Goal: Use online tool/utility: Utilize a website feature to perform a specific function

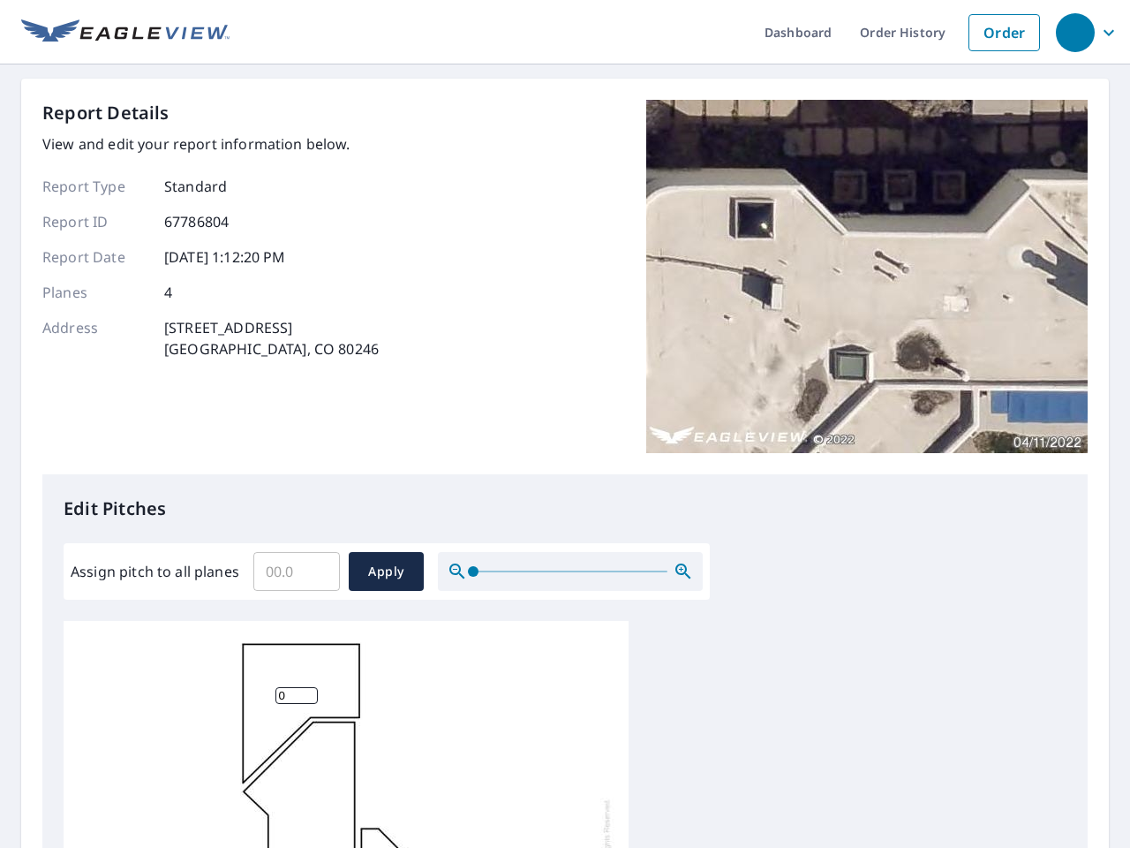
click at [565, 424] on div "Report Details View and edit your report information below. Report Type Standar…" at bounding box center [564, 287] width 1045 height 374
click at [1074, 32] on div "button" at bounding box center [1075, 32] width 39 height 39
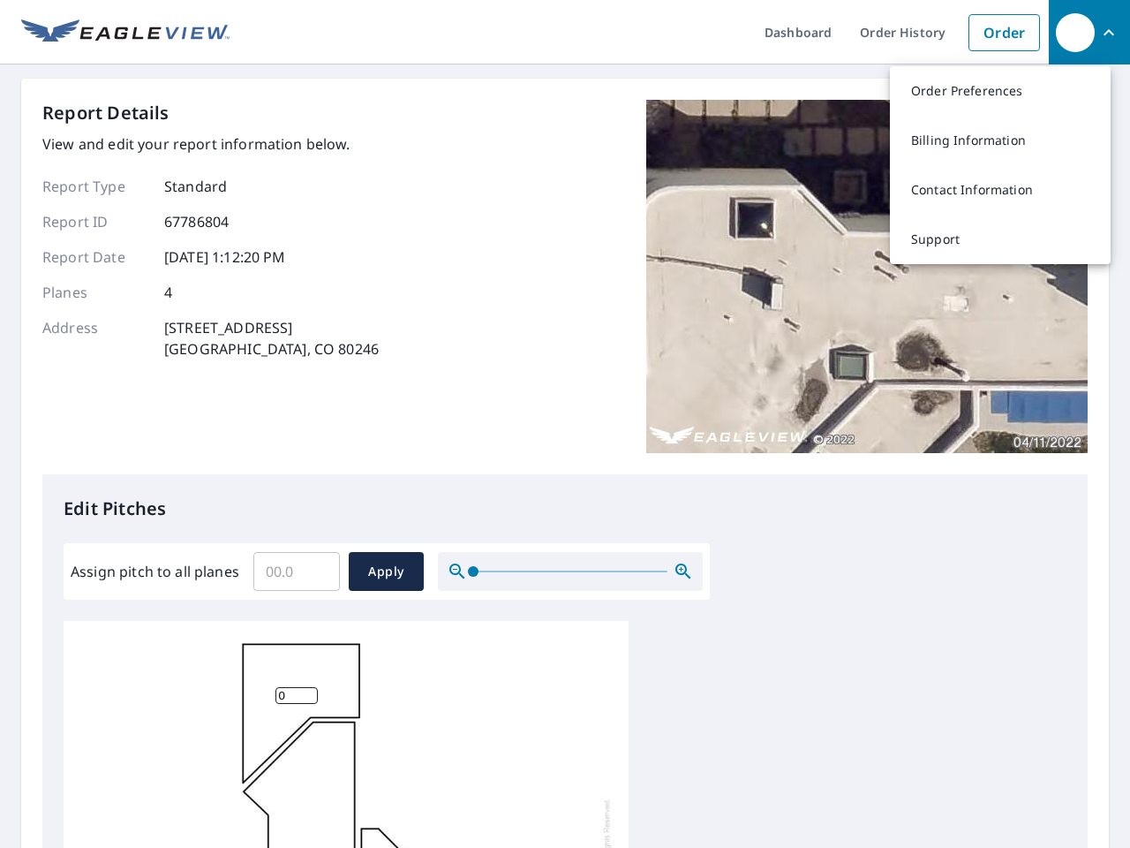
click at [297, 571] on input "Assign pitch to all planes" at bounding box center [296, 570] width 87 height 49
click at [386, 571] on span "Apply" at bounding box center [386, 572] width 47 height 22
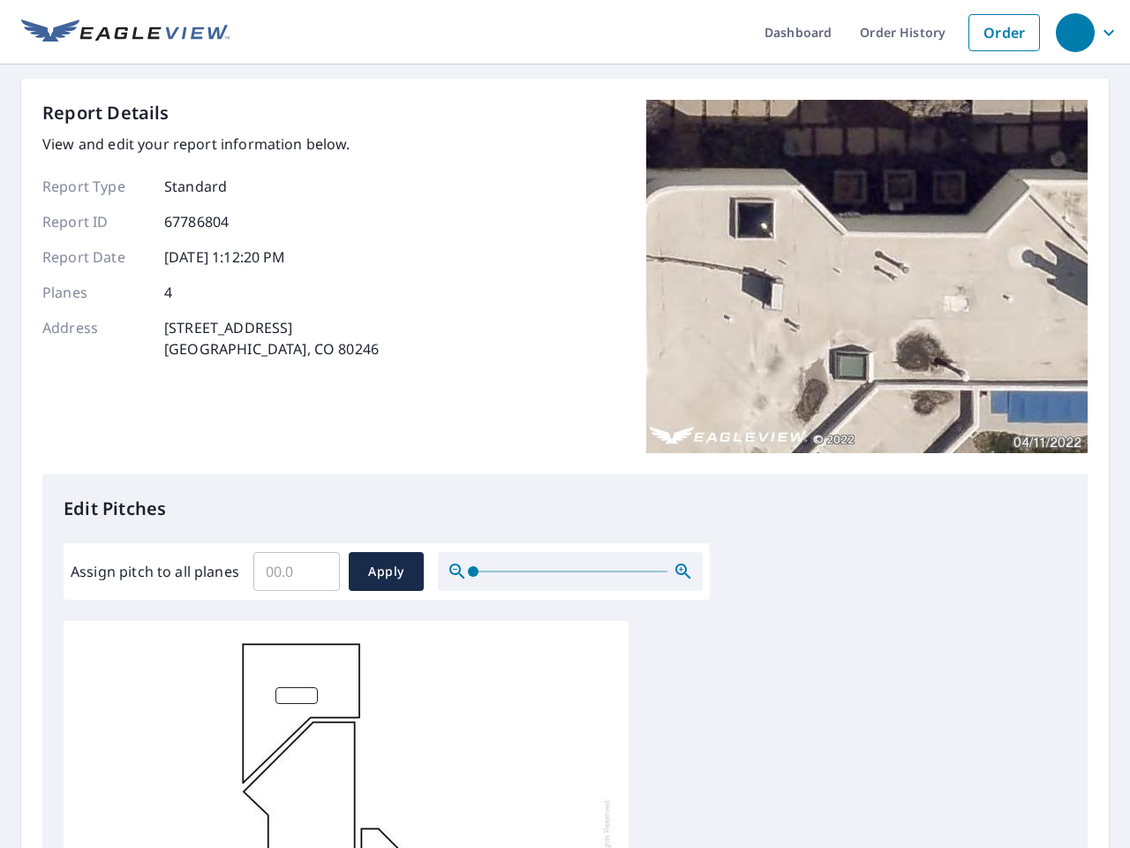
click at [683, 571] on icon "button" at bounding box center [683, 571] width 21 height 21
